Goal: Task Accomplishment & Management: Manage account settings

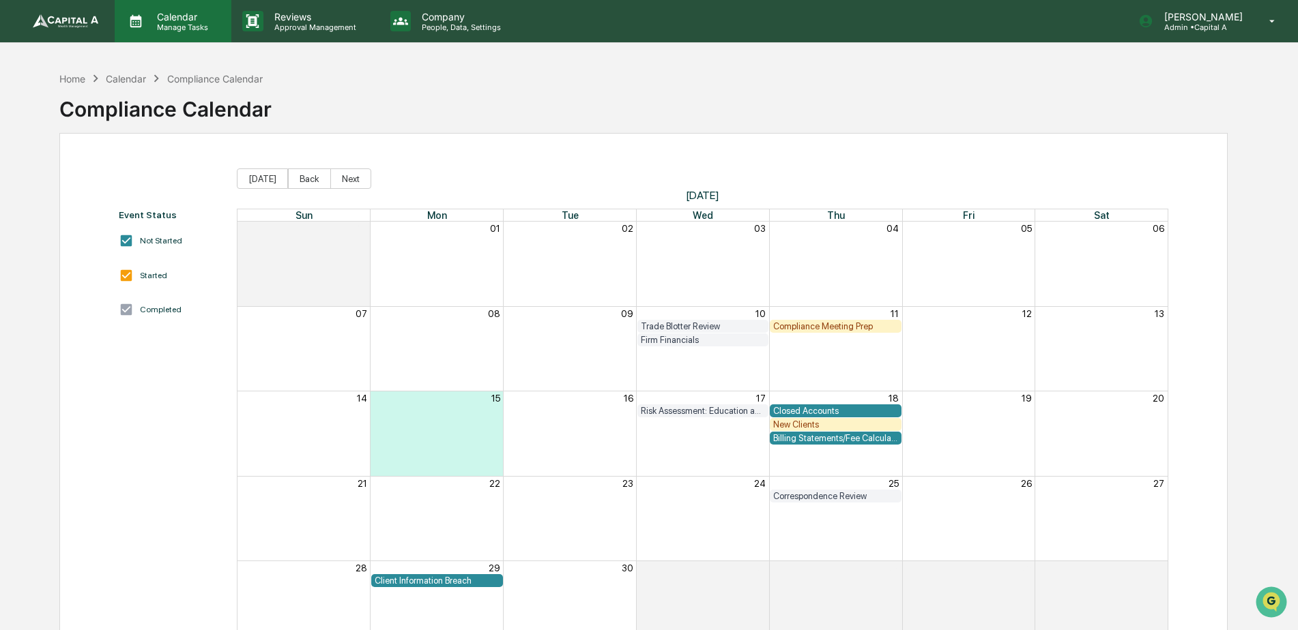
click at [181, 23] on p "Manage Tasks" at bounding box center [180, 28] width 69 height 10
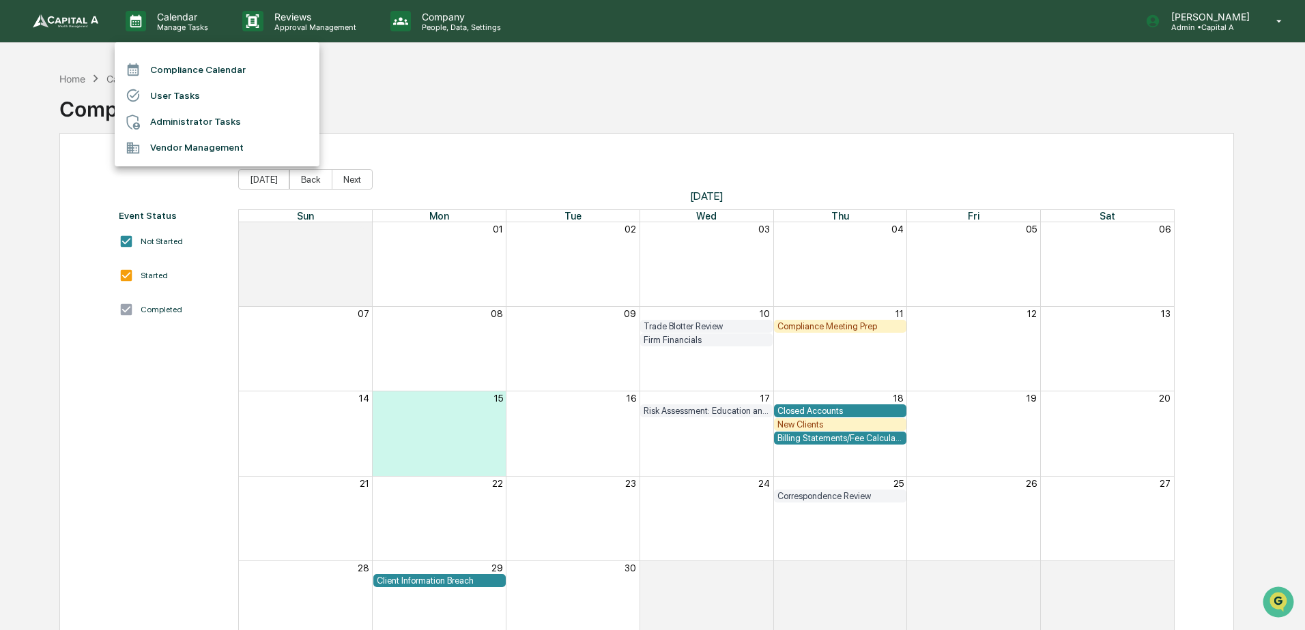
click at [184, 91] on li "User Tasks" at bounding box center [217, 96] width 205 height 26
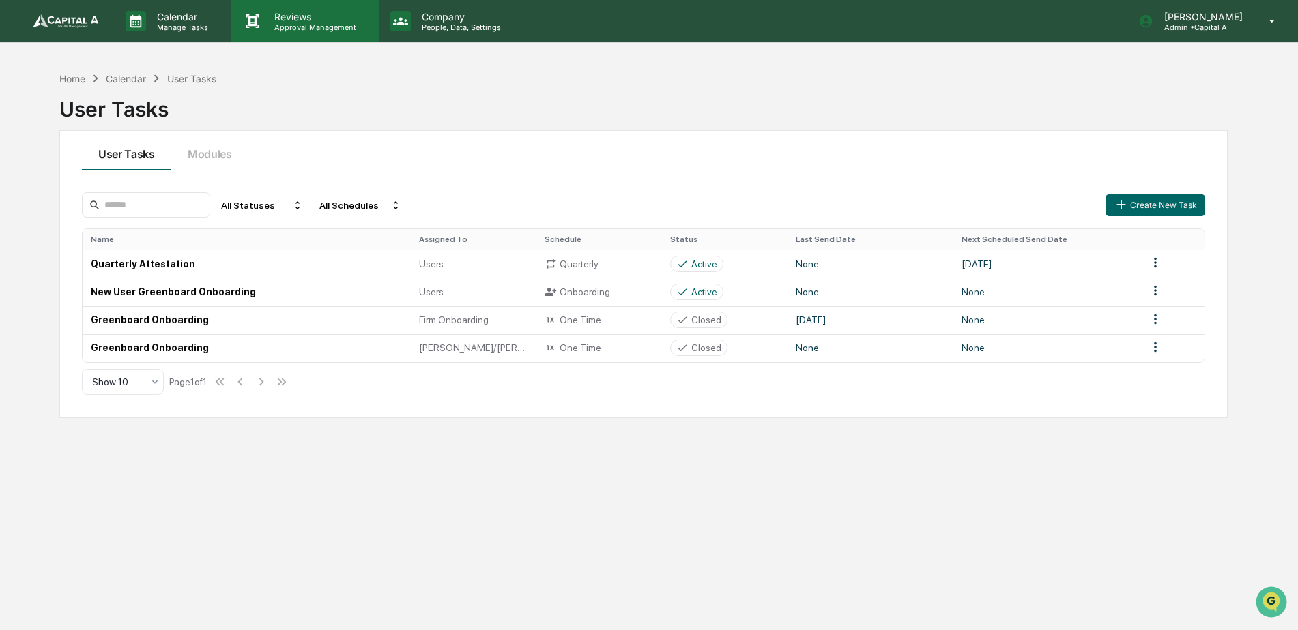
click at [312, 28] on p "Approval Management" at bounding box center [313, 28] width 100 height 10
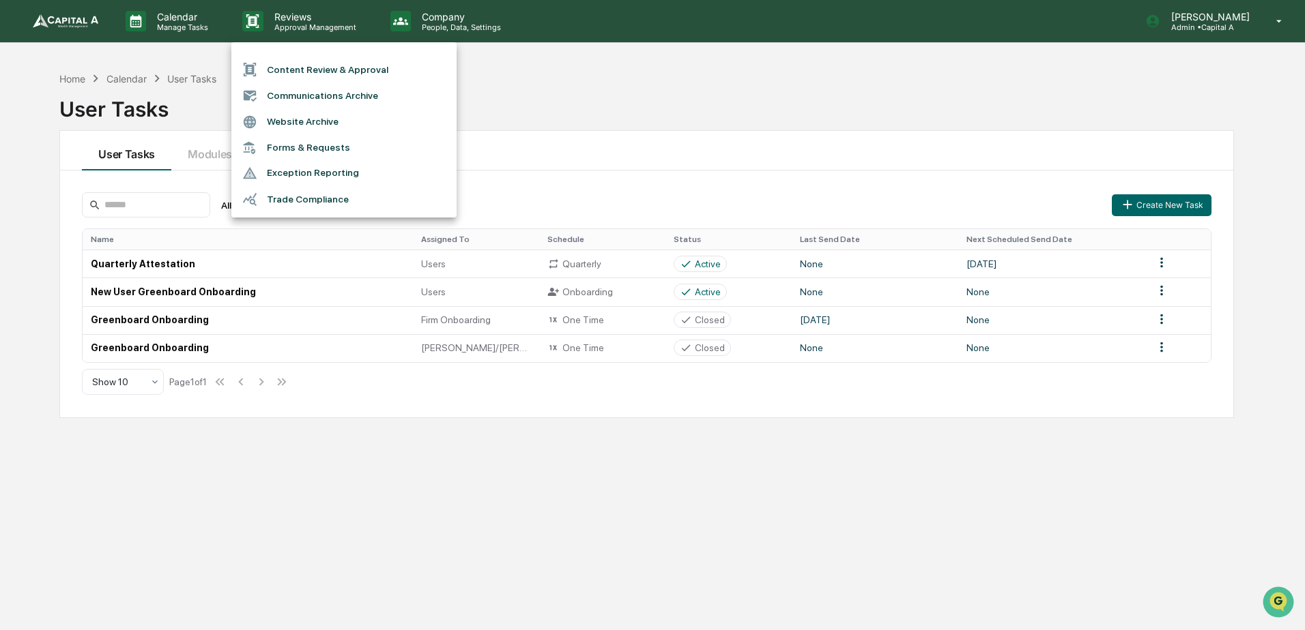
click at [443, 20] on div at bounding box center [652, 315] width 1305 height 630
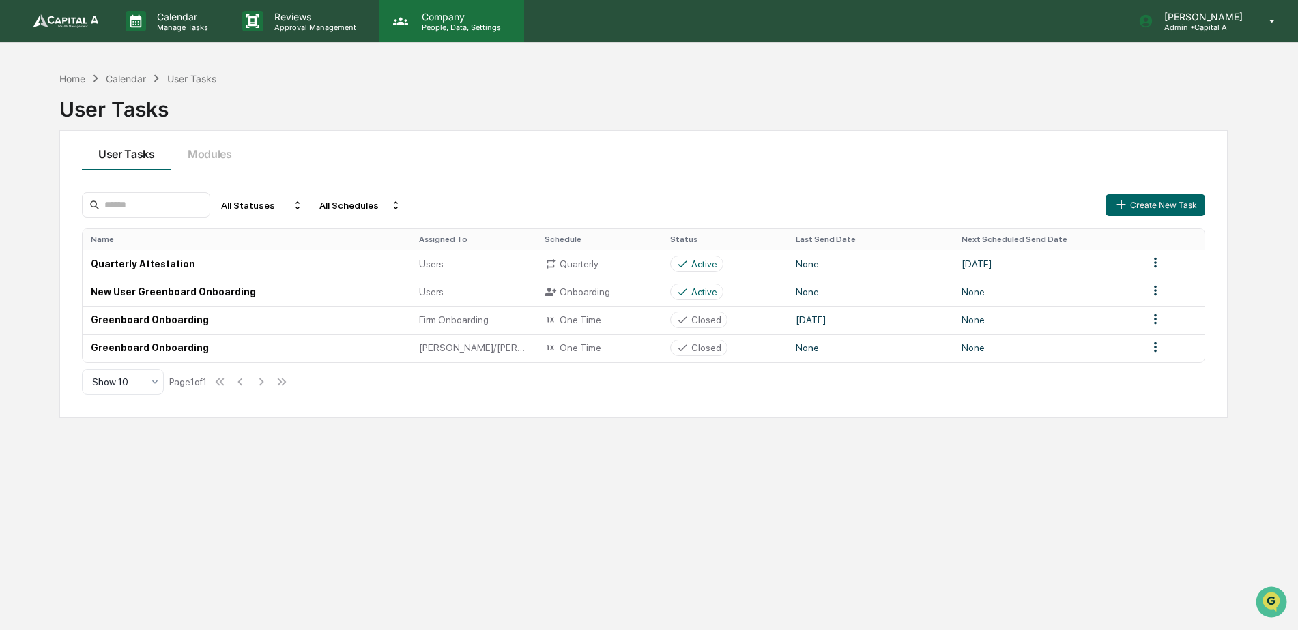
click at [437, 26] on p "People, Data, Settings" at bounding box center [459, 28] width 97 height 10
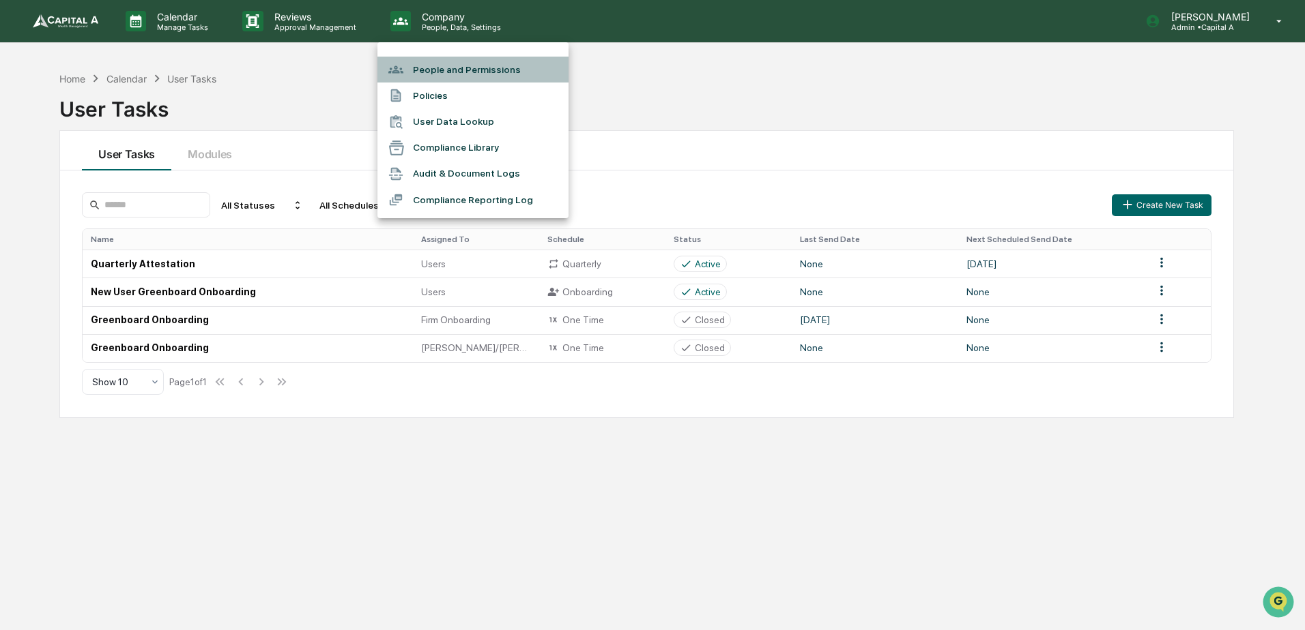
click at [431, 70] on li "People and Permissions" at bounding box center [472, 70] width 191 height 26
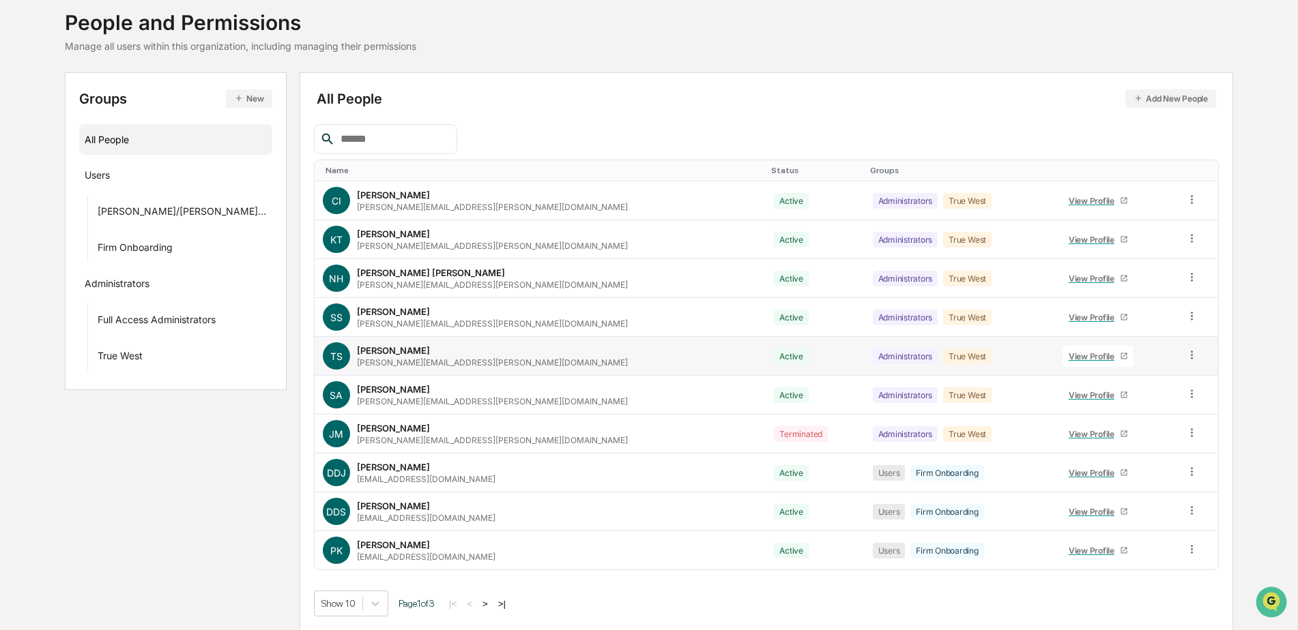
scroll to position [82, 0]
click at [478, 607] on button ">" at bounding box center [485, 604] width 14 height 12
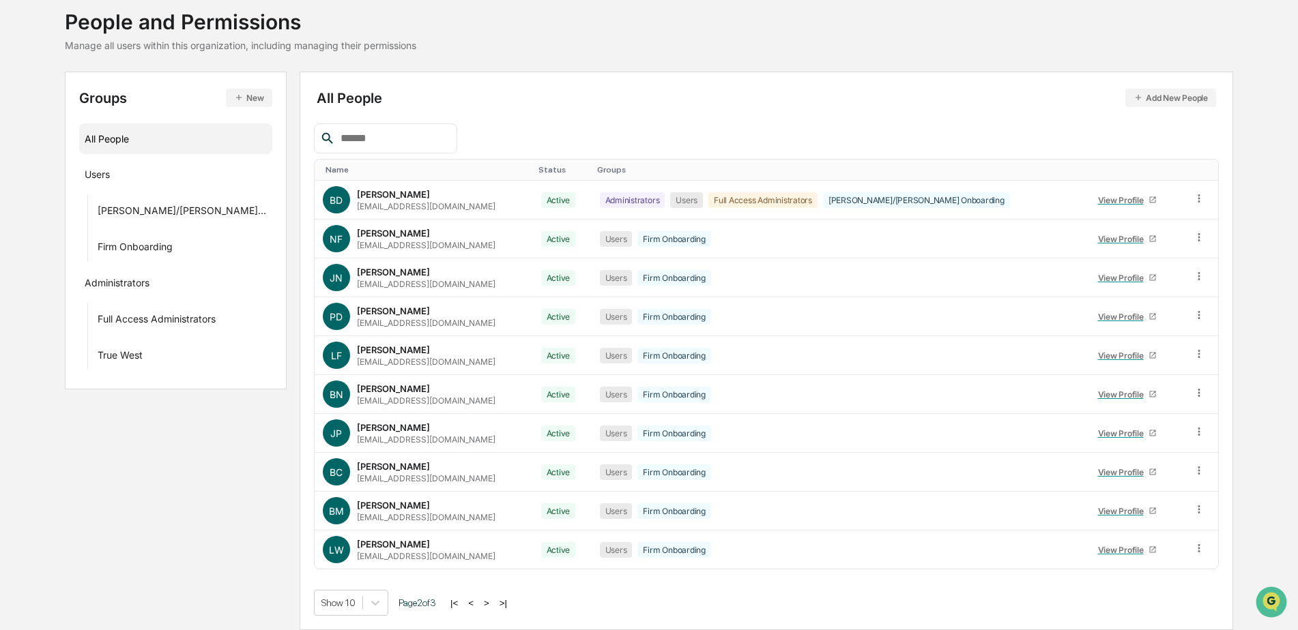
click at [480, 604] on button ">" at bounding box center [487, 604] width 14 height 12
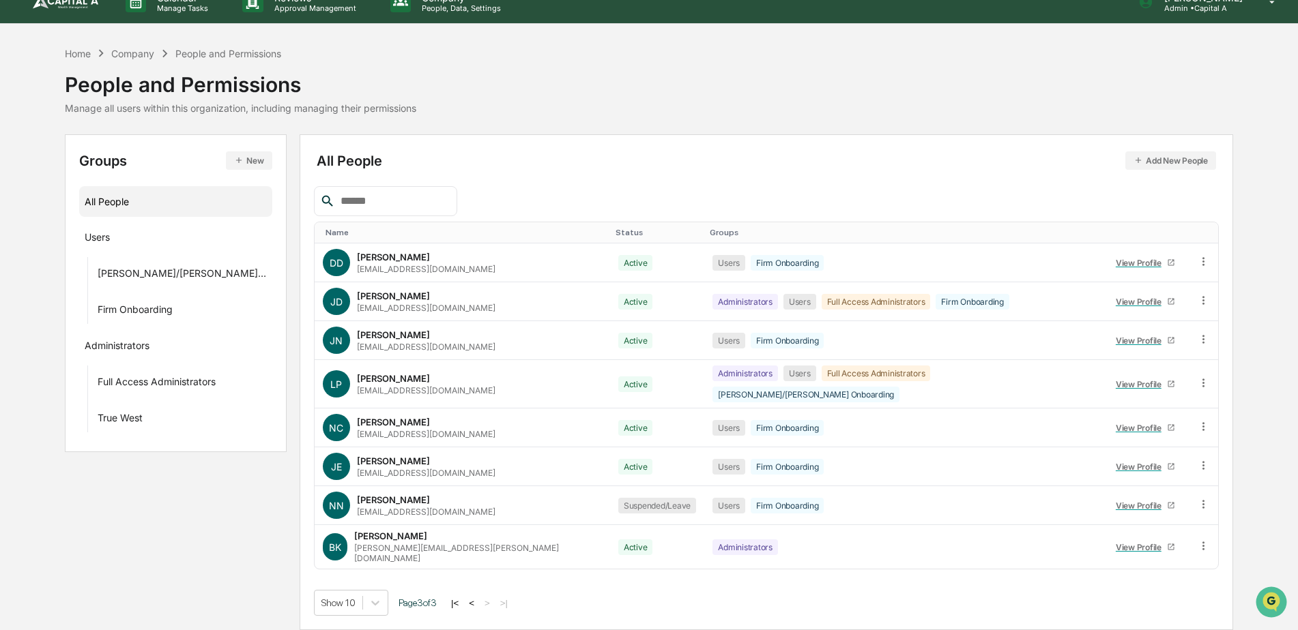
scroll to position [4, 0]
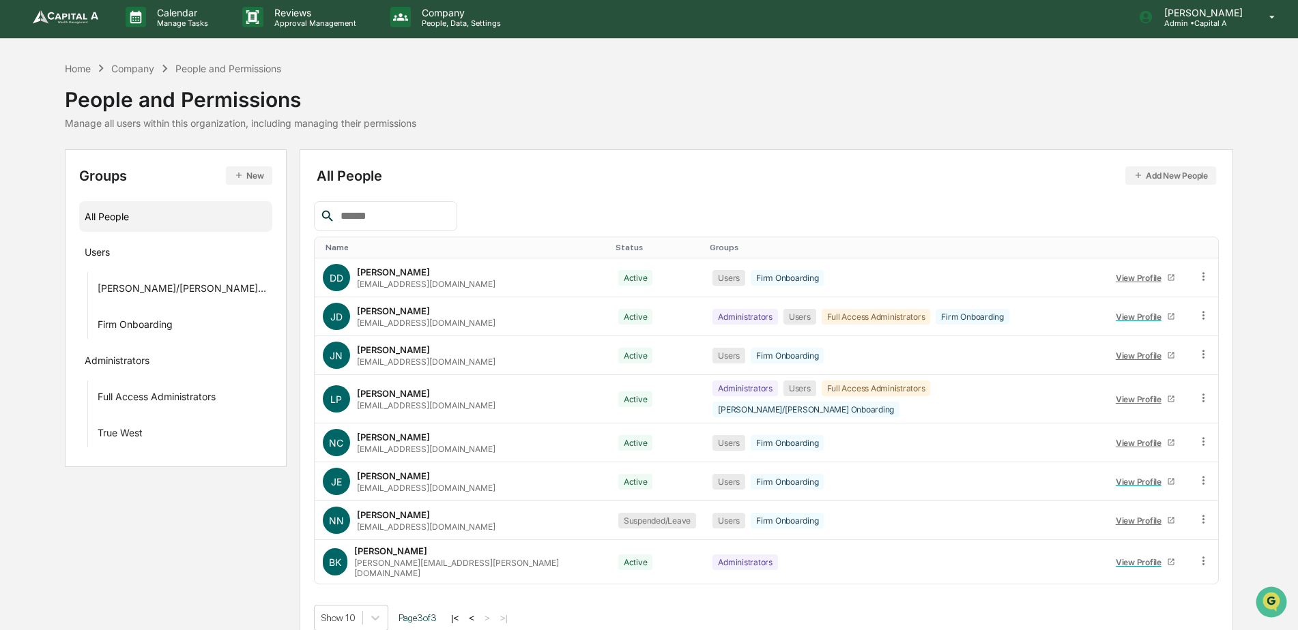
click at [465, 613] on button "<" at bounding box center [472, 619] width 14 height 12
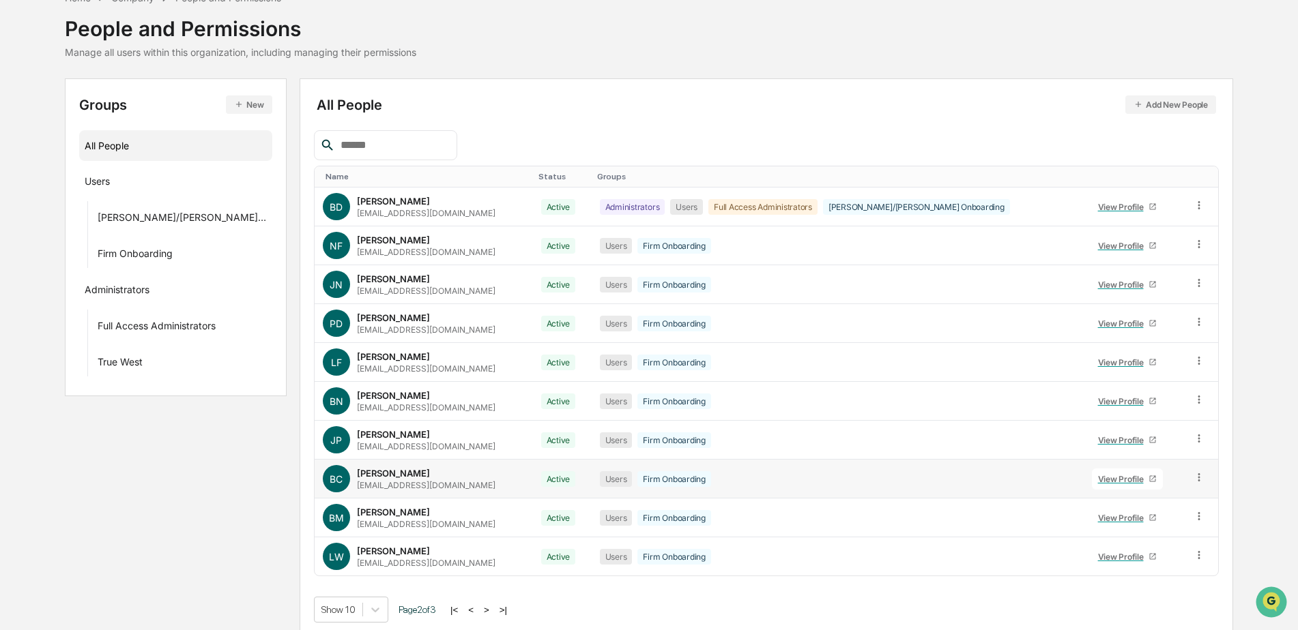
scroll to position [82, 0]
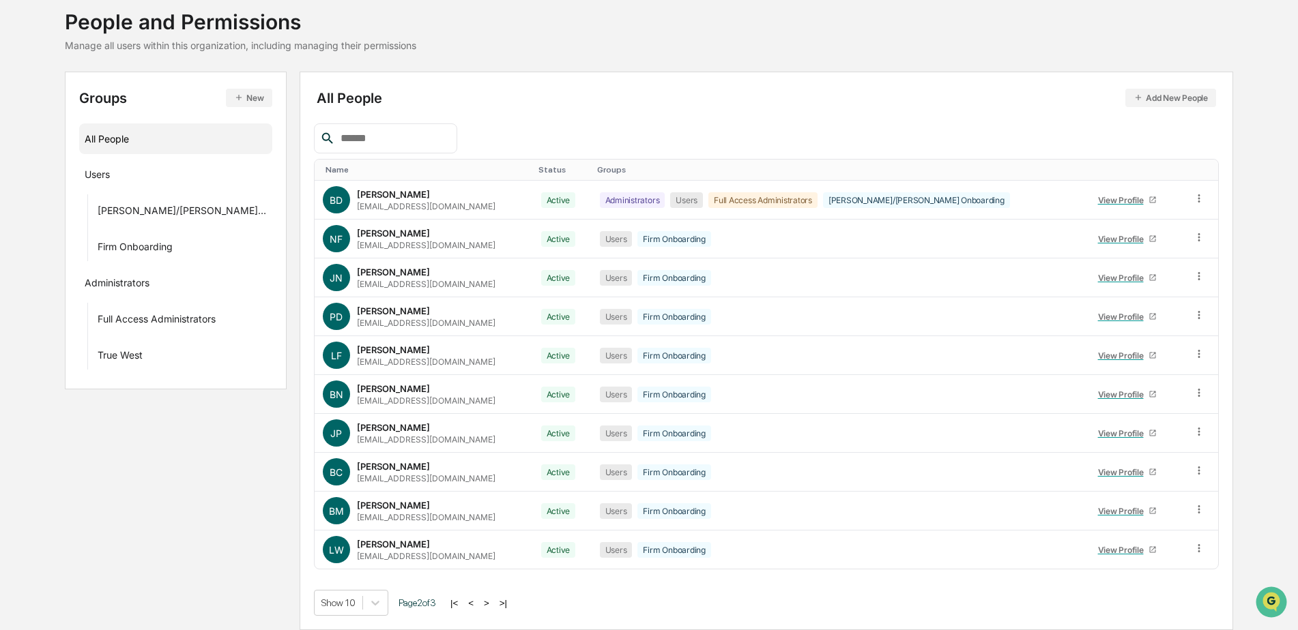
click at [470, 605] on button "<" at bounding box center [471, 604] width 14 height 12
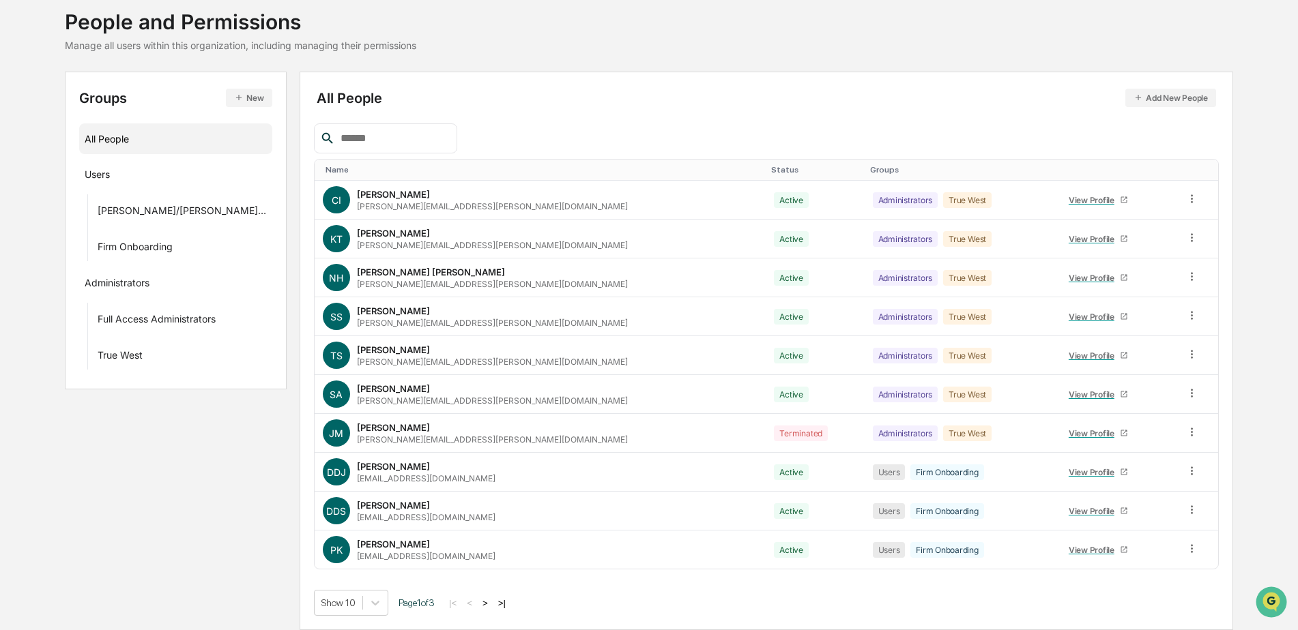
click at [478, 603] on button ">" at bounding box center [485, 604] width 14 height 12
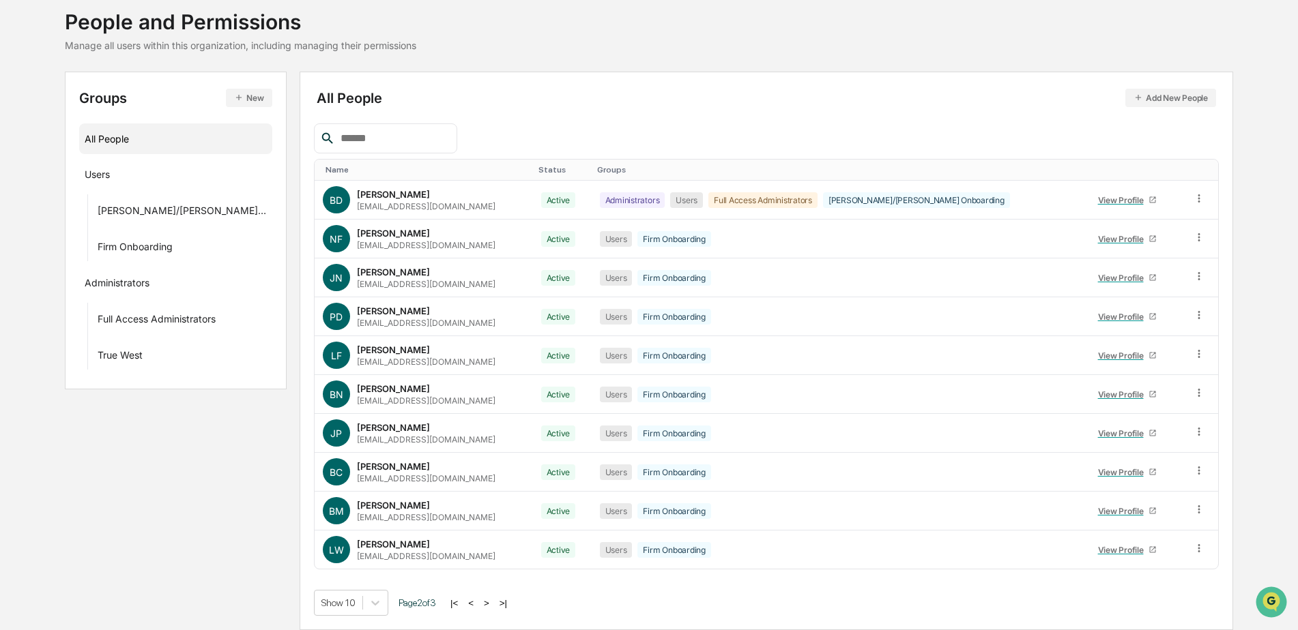
click at [480, 603] on button ">" at bounding box center [487, 604] width 14 height 12
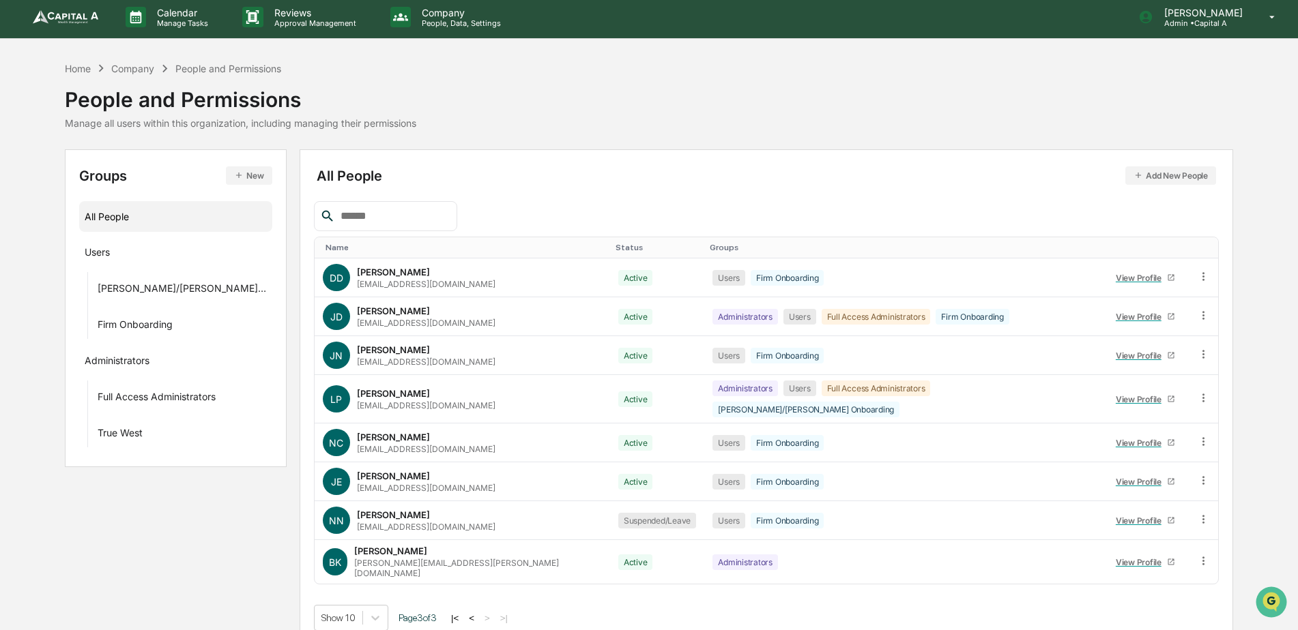
click at [467, 613] on button "<" at bounding box center [472, 619] width 14 height 12
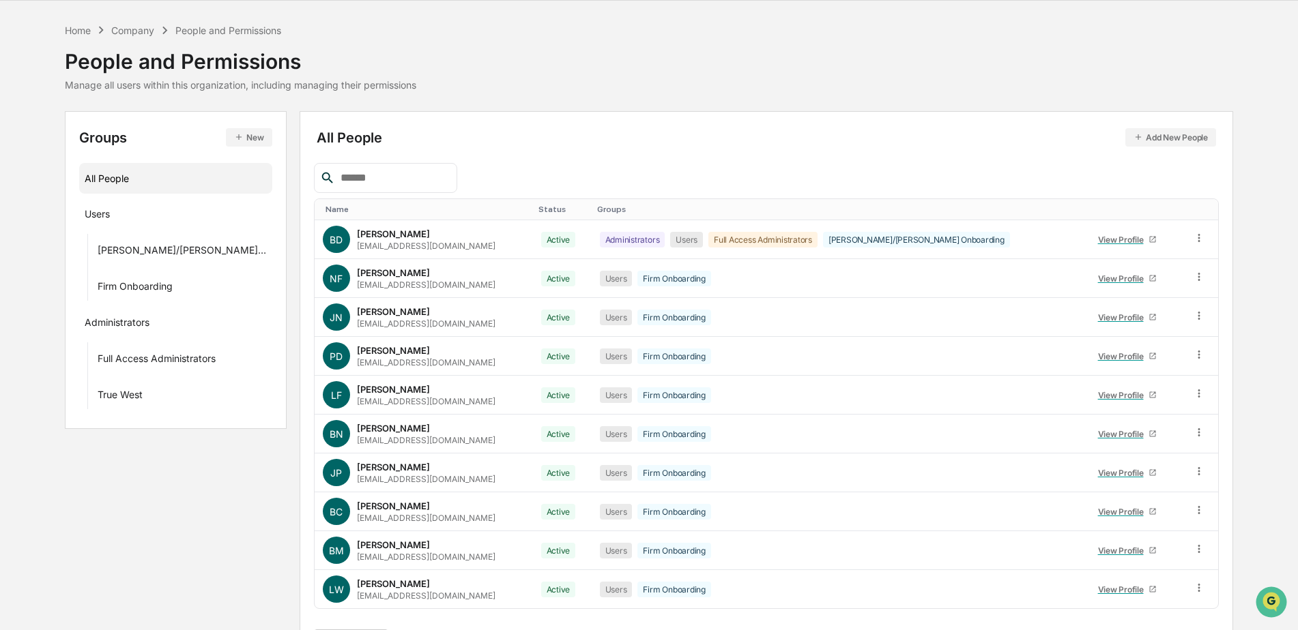
scroll to position [82, 0]
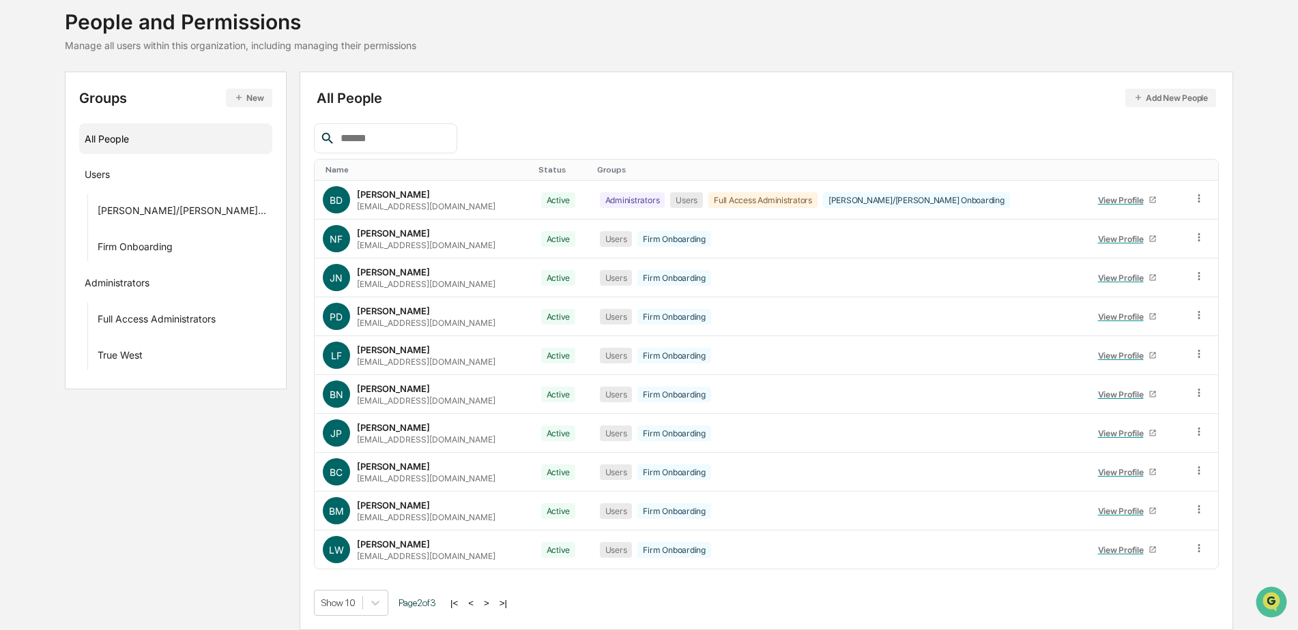
click at [465, 602] on button "<" at bounding box center [471, 604] width 14 height 12
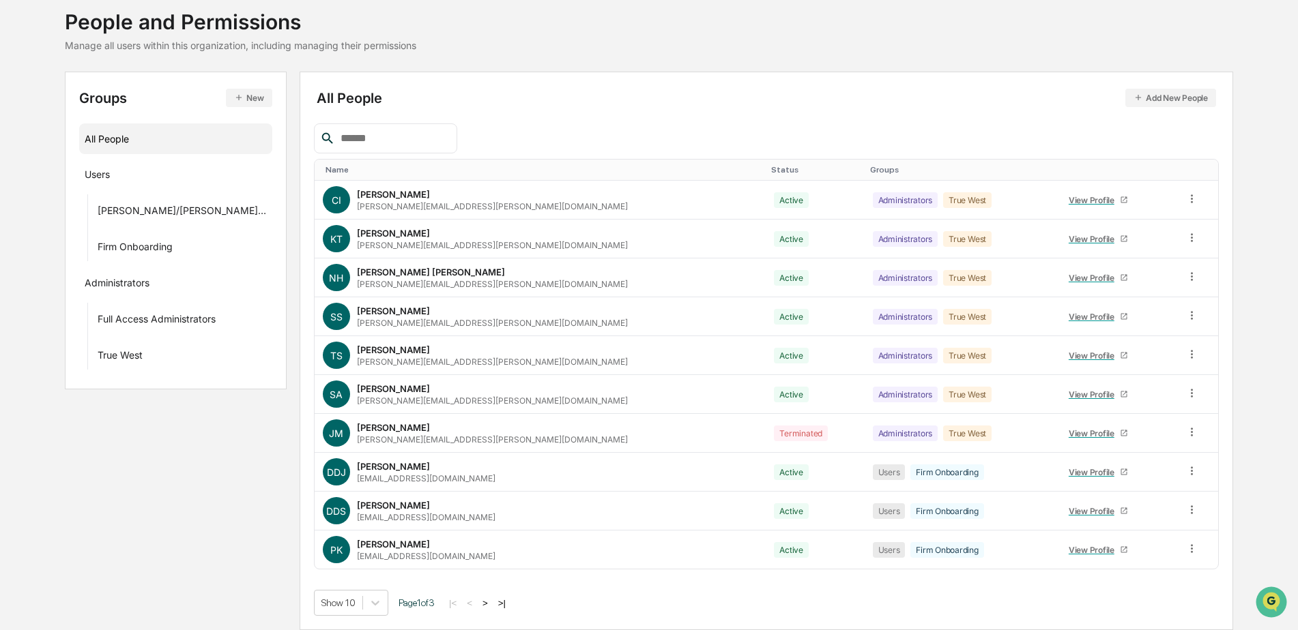
click at [482, 605] on button ">" at bounding box center [485, 604] width 14 height 12
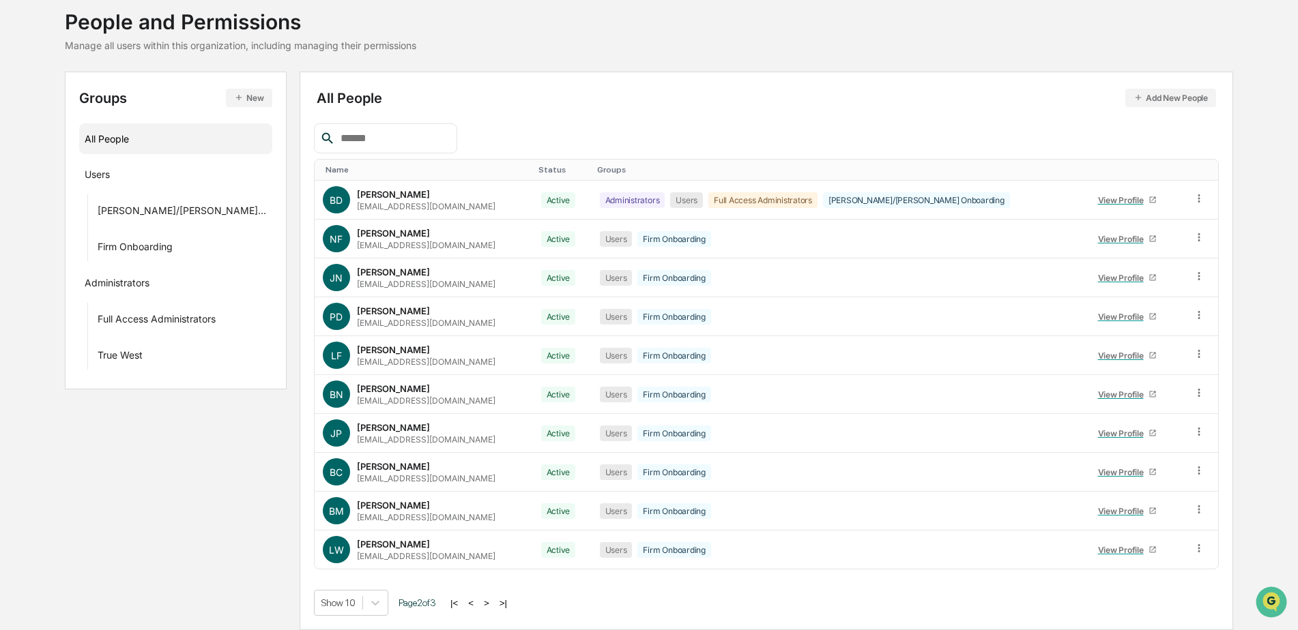
click at [482, 605] on button ">" at bounding box center [487, 604] width 14 height 12
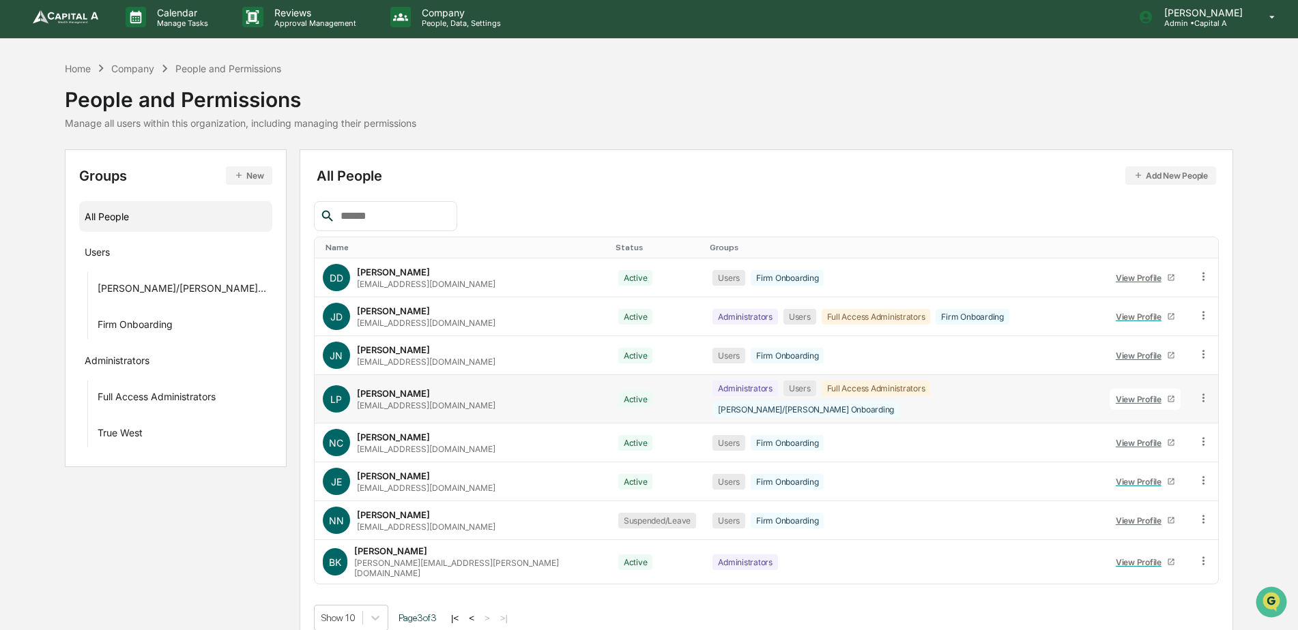
click at [1129, 396] on div "View Profile" at bounding box center [1141, 399] width 51 height 10
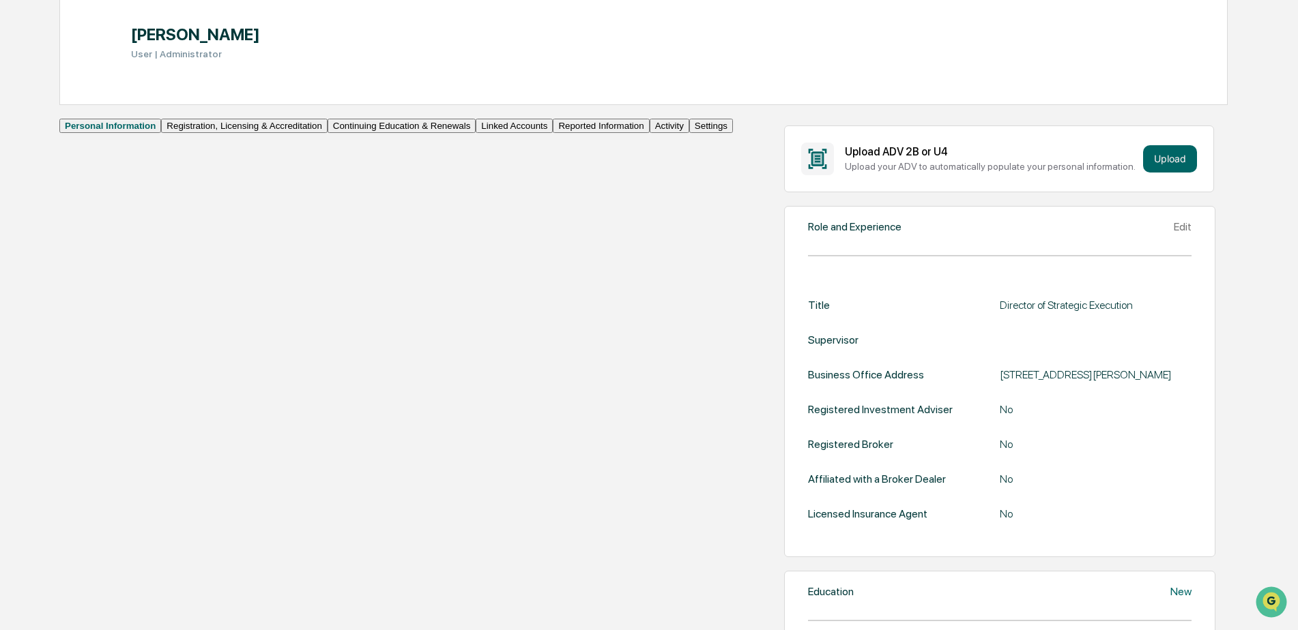
scroll to position [131, 0]
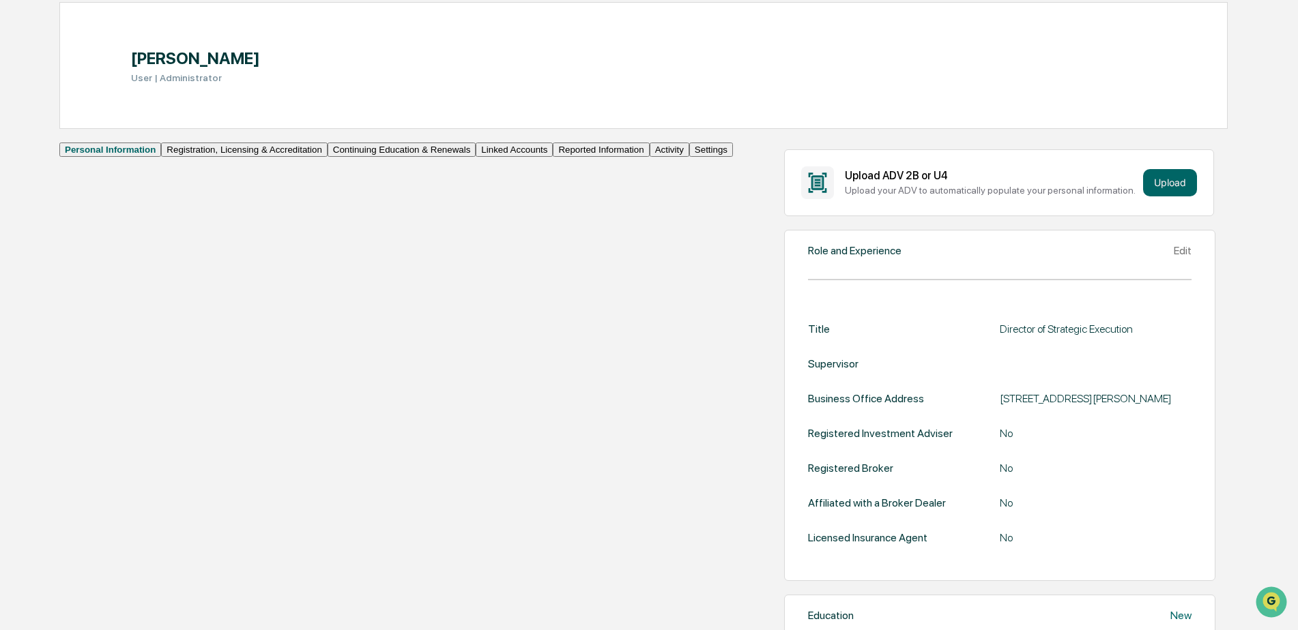
click at [164, 157] on button "Registration, Licensing & Accreditation" at bounding box center [244, 150] width 166 height 14
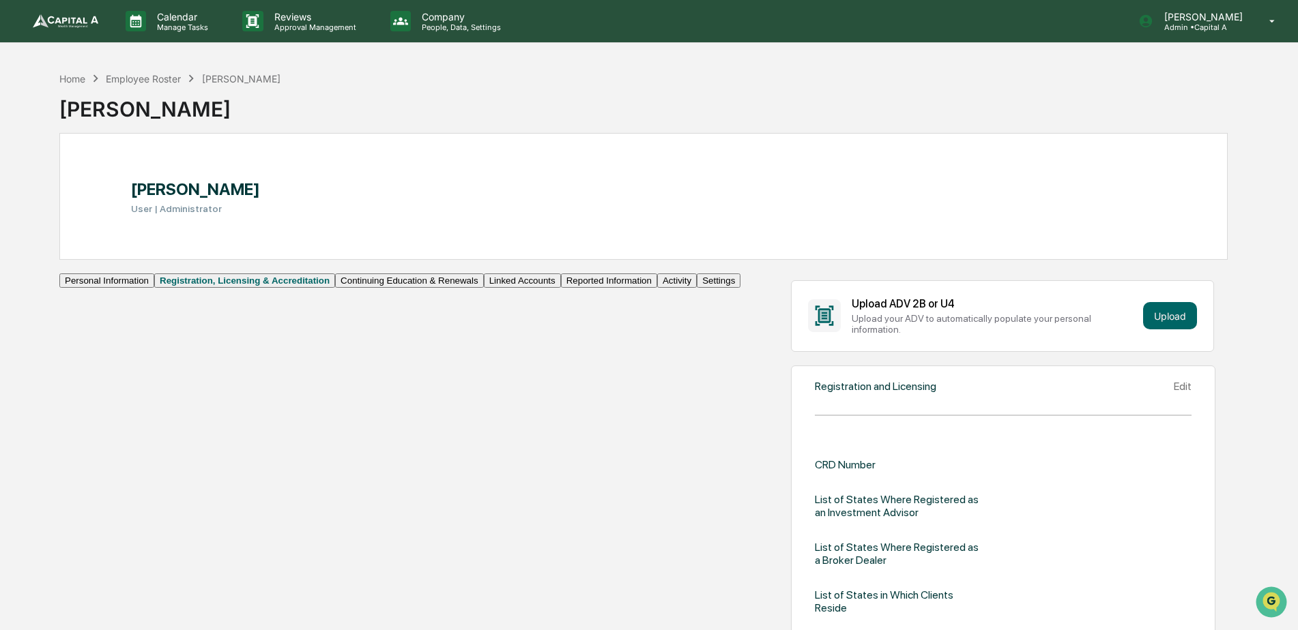
click at [335, 288] on button "Continuing Education & Renewals" at bounding box center [409, 281] width 149 height 14
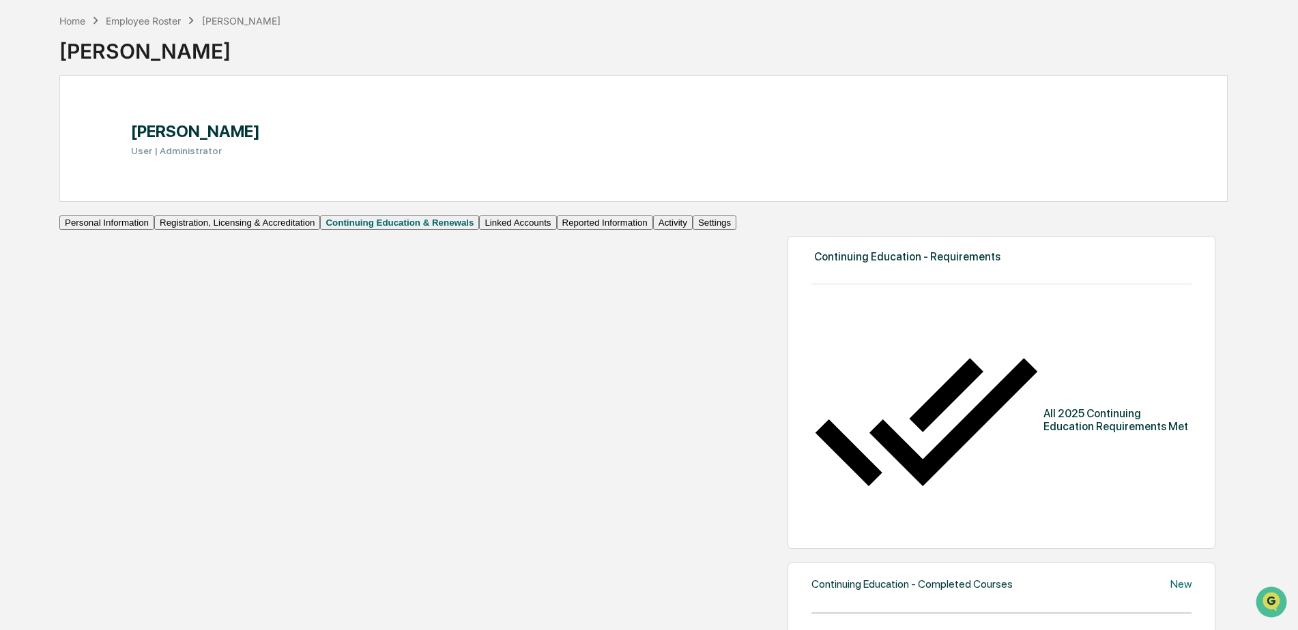
scroll to position [136, 0]
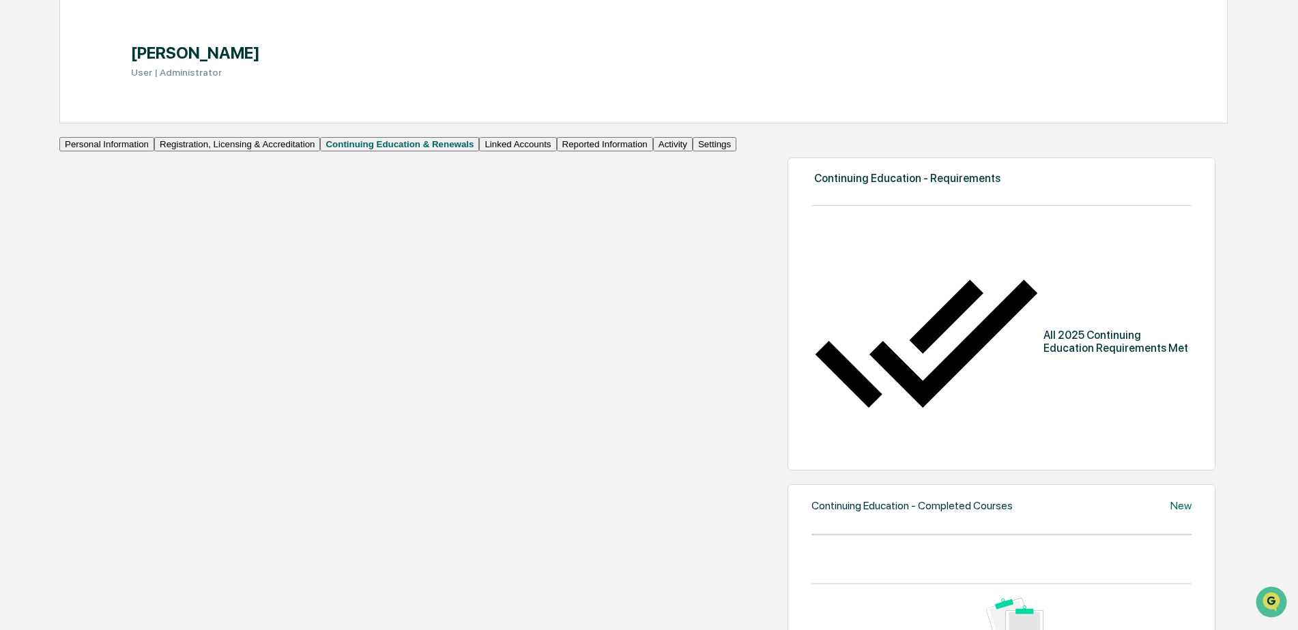
click at [479, 151] on button "Linked Accounts" at bounding box center [517, 144] width 77 height 14
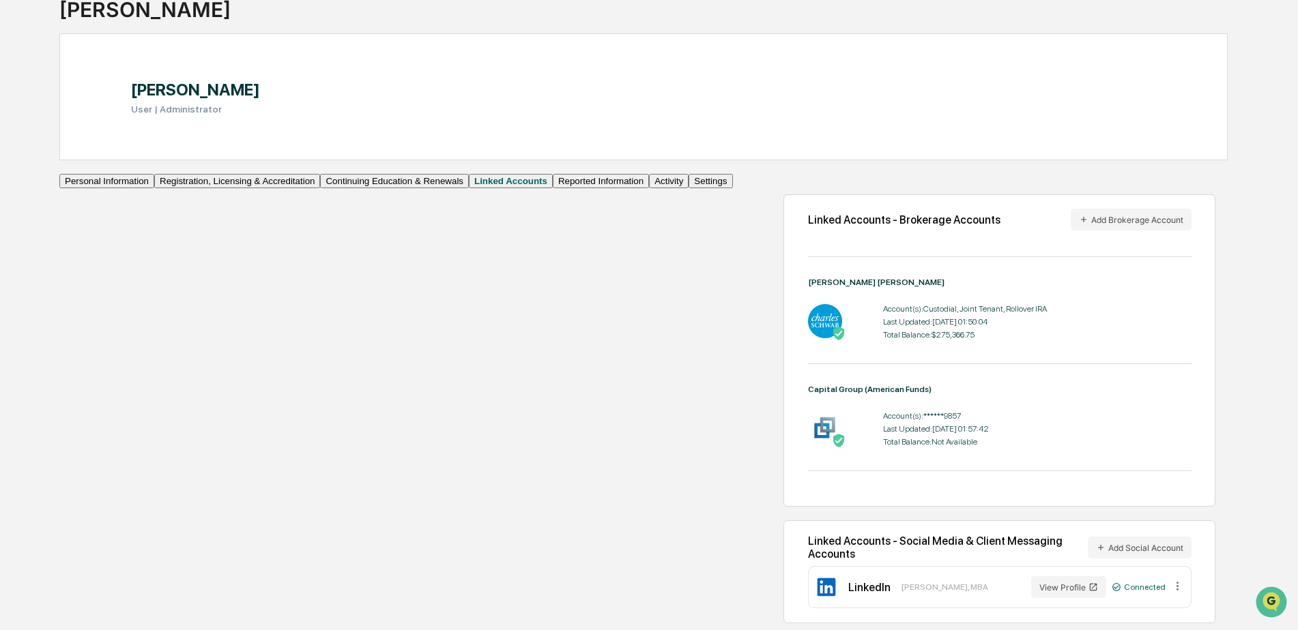
scroll to position [156, 0]
click at [553, 188] on button "Reported Information" at bounding box center [601, 181] width 96 height 14
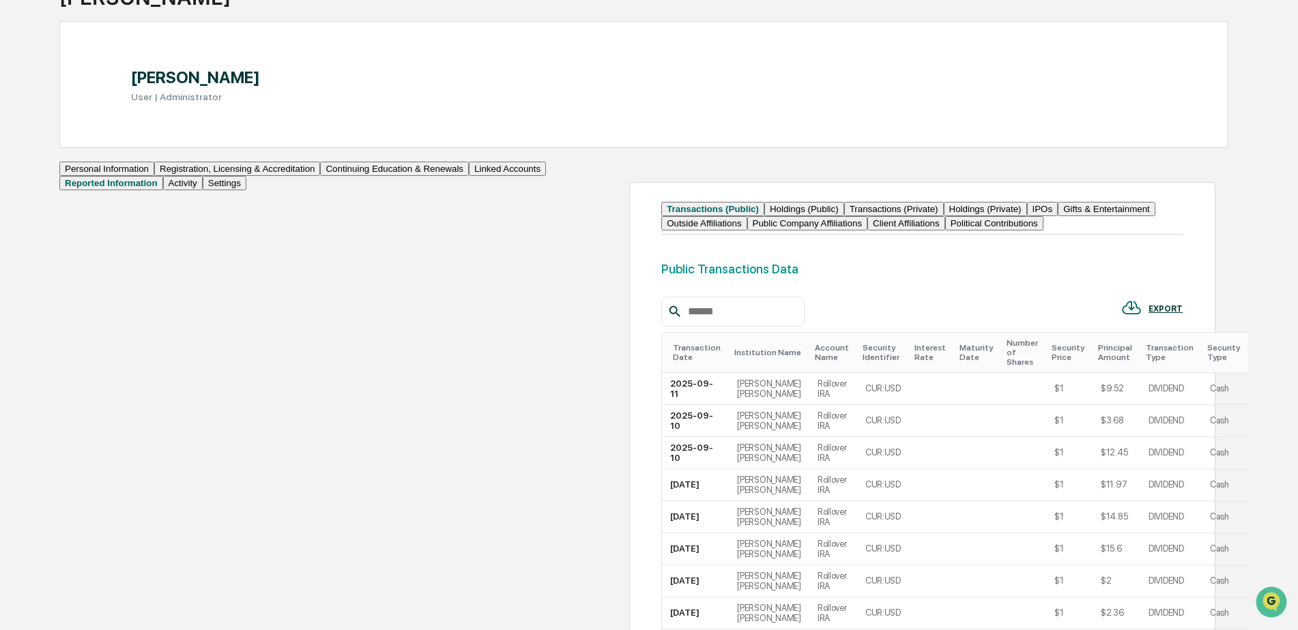
scroll to position [102, 0]
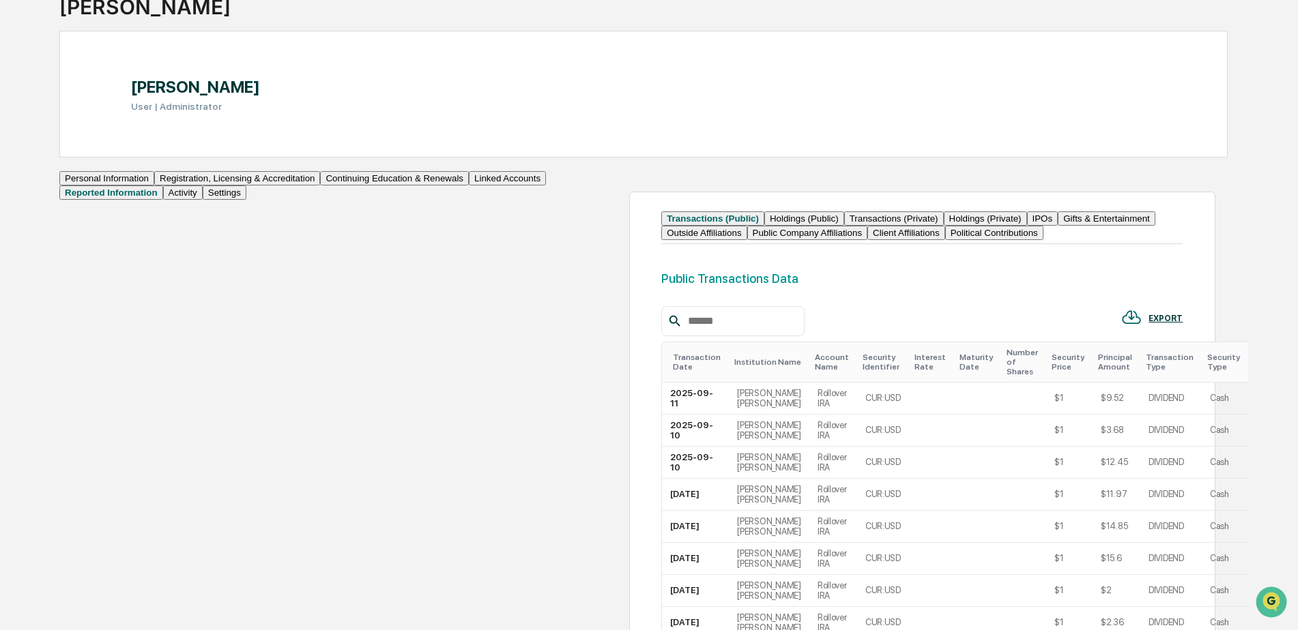
click at [163, 200] on button "Activity" at bounding box center [183, 193] width 40 height 14
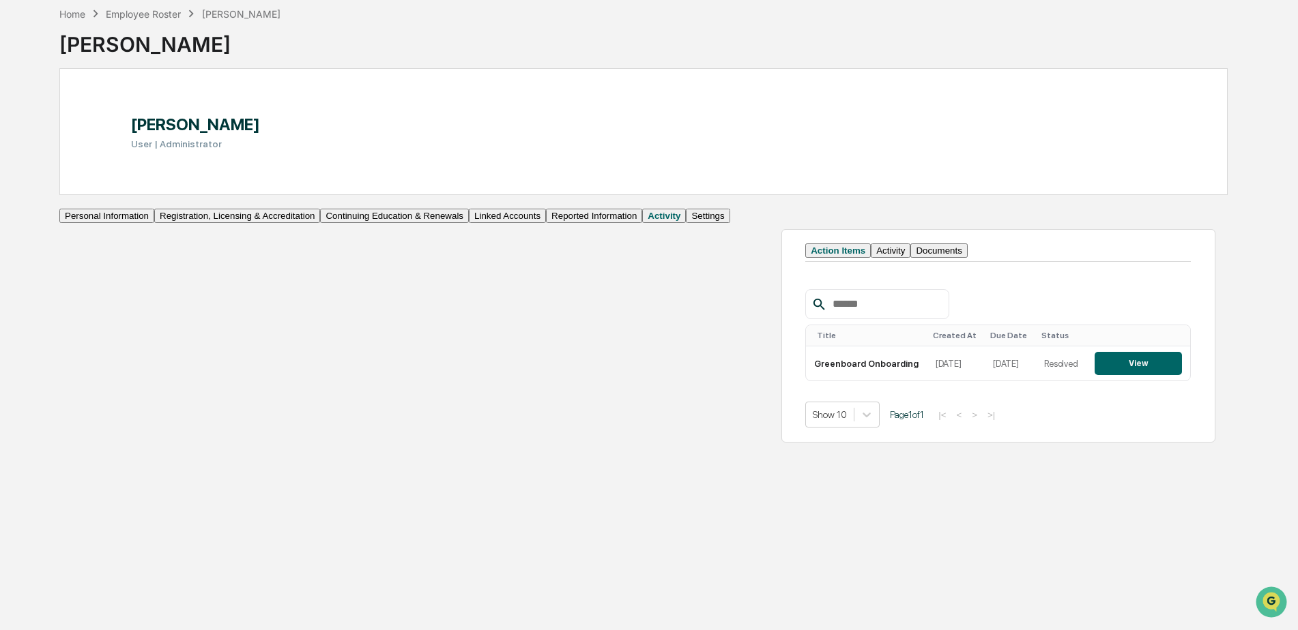
click at [871, 258] on button "Activity" at bounding box center [891, 251] width 40 height 14
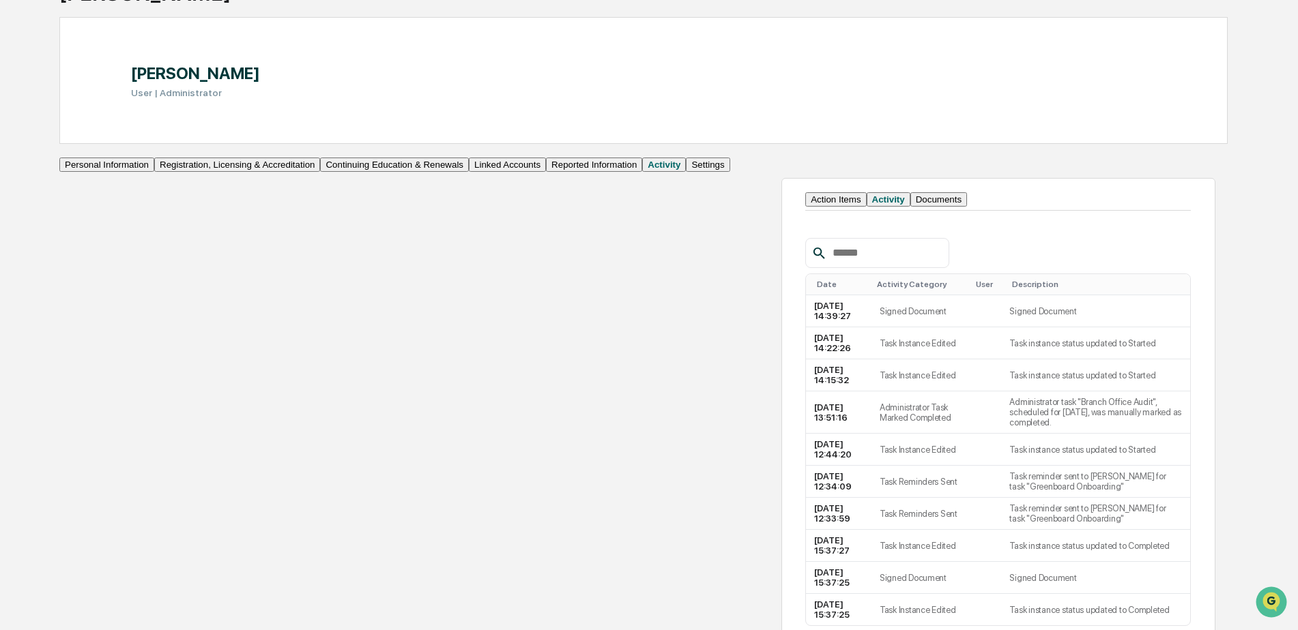
scroll to position [0, 0]
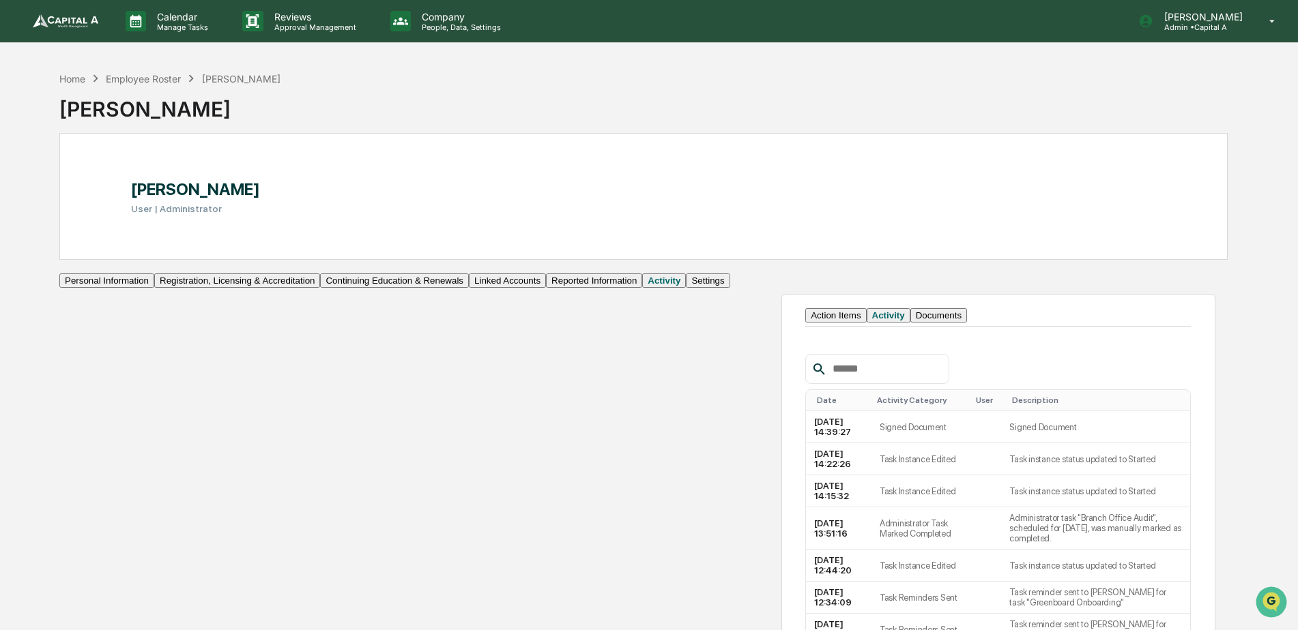
click at [154, 288] on button "Personal Information" at bounding box center [106, 281] width 95 height 14
